Goal: Task Accomplishment & Management: Manage account settings

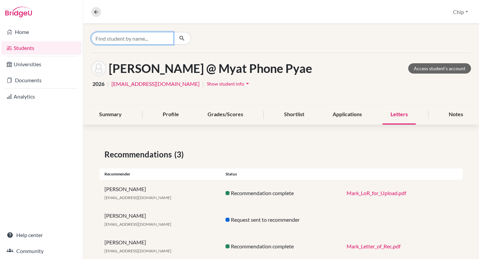
click at [116, 38] on input "Find student by name..." at bounding box center [132, 38] width 82 height 13
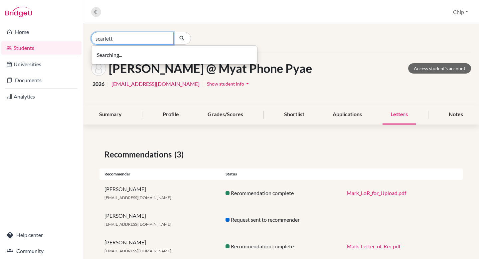
type input "scarlett"
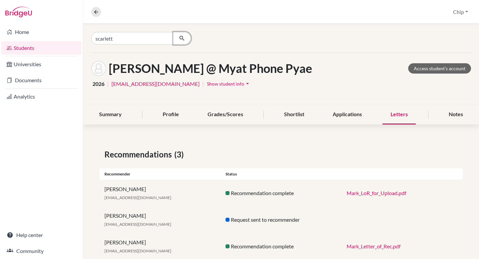
click at [188, 35] on button "button" at bounding box center [182, 38] width 18 height 13
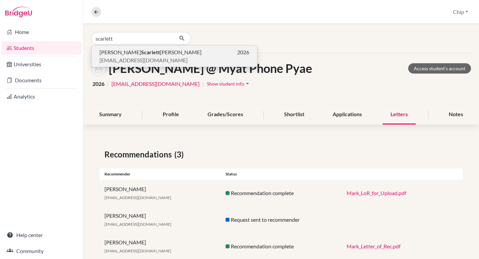
click at [136, 56] on span "[EMAIL_ADDRESS][DOMAIN_NAME]" at bounding box center [143, 60] width 88 height 8
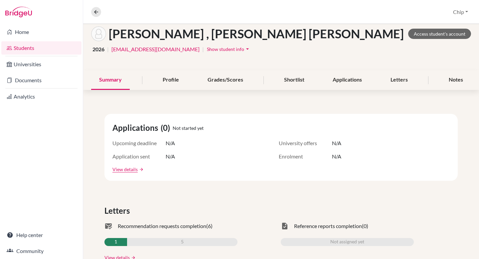
scroll to position [36, 0]
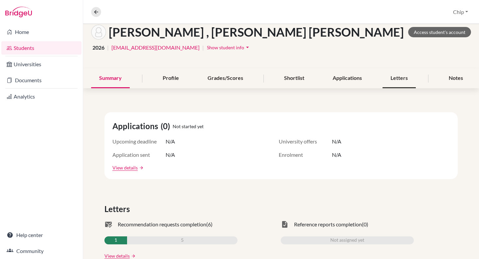
click at [399, 79] on div "Letters" at bounding box center [398, 78] width 33 height 20
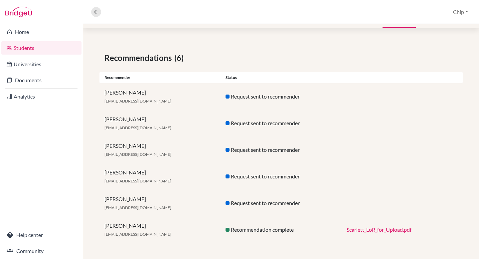
scroll to position [96, 0]
click at [376, 230] on link "Scarlett_LoR_for_Upload.pdf" at bounding box center [378, 229] width 65 height 6
